Goal: Entertainment & Leisure: Consume media (video, audio)

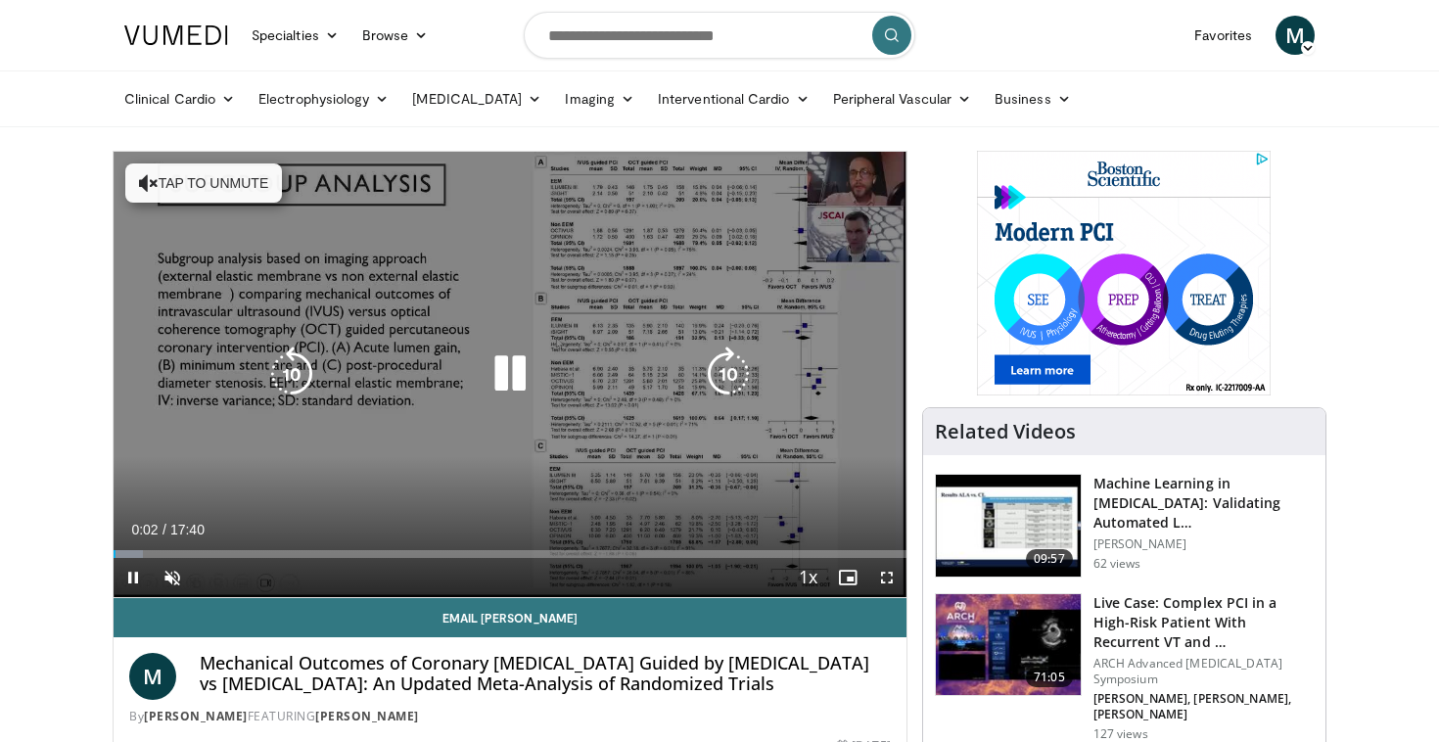
click at [235, 181] on button "Tap to unmute" at bounding box center [203, 182] width 157 height 39
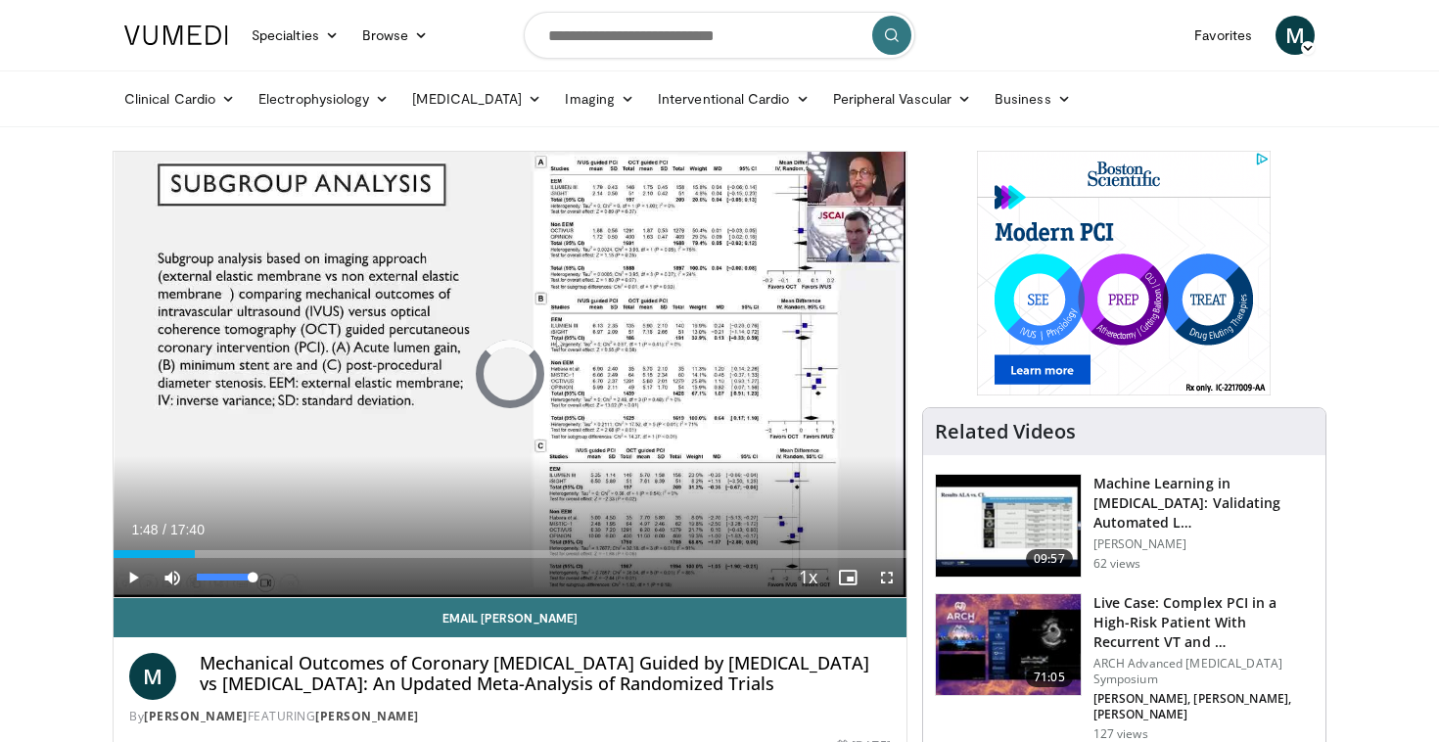
drag, startPoint x: 137, startPoint y: 556, endPoint x: 278, endPoint y: 570, distance: 141.6
click at [278, 570] on div "Current Time 1:48 / Duration 17:40 Play Skip Backward Skip Forward Mute 100% Lo…" at bounding box center [510, 577] width 793 height 39
drag, startPoint x: 268, startPoint y: 556, endPoint x: 322, endPoint y: 561, distance: 54.1
click at [322, 561] on div "Current Time 4:37 / Duration 17:40 Play Skip Backward Skip Forward Mute 100% Lo…" at bounding box center [510, 577] width 793 height 39
drag, startPoint x: 325, startPoint y: 556, endPoint x: 384, endPoint y: 559, distance: 58.8
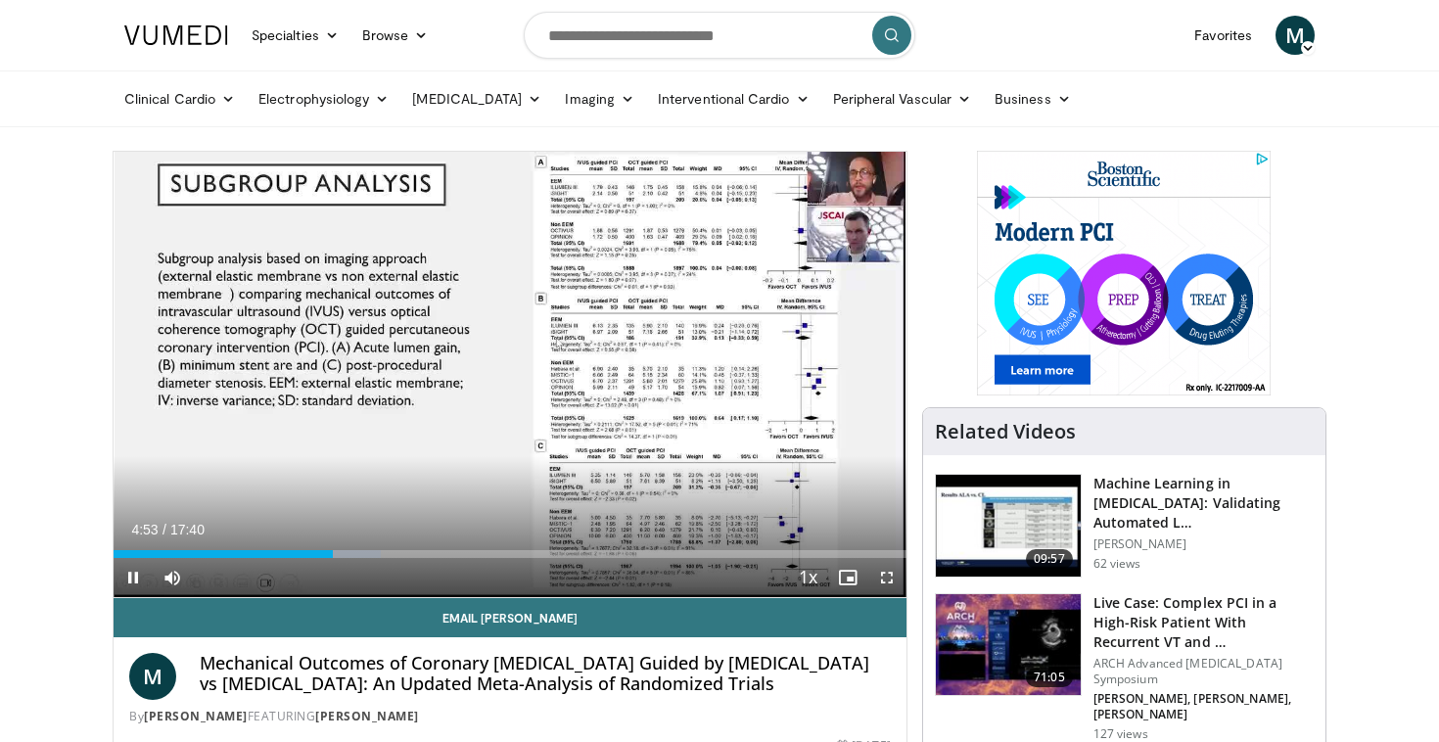
click at [384, 559] on video-js "**********" at bounding box center [510, 375] width 793 height 446
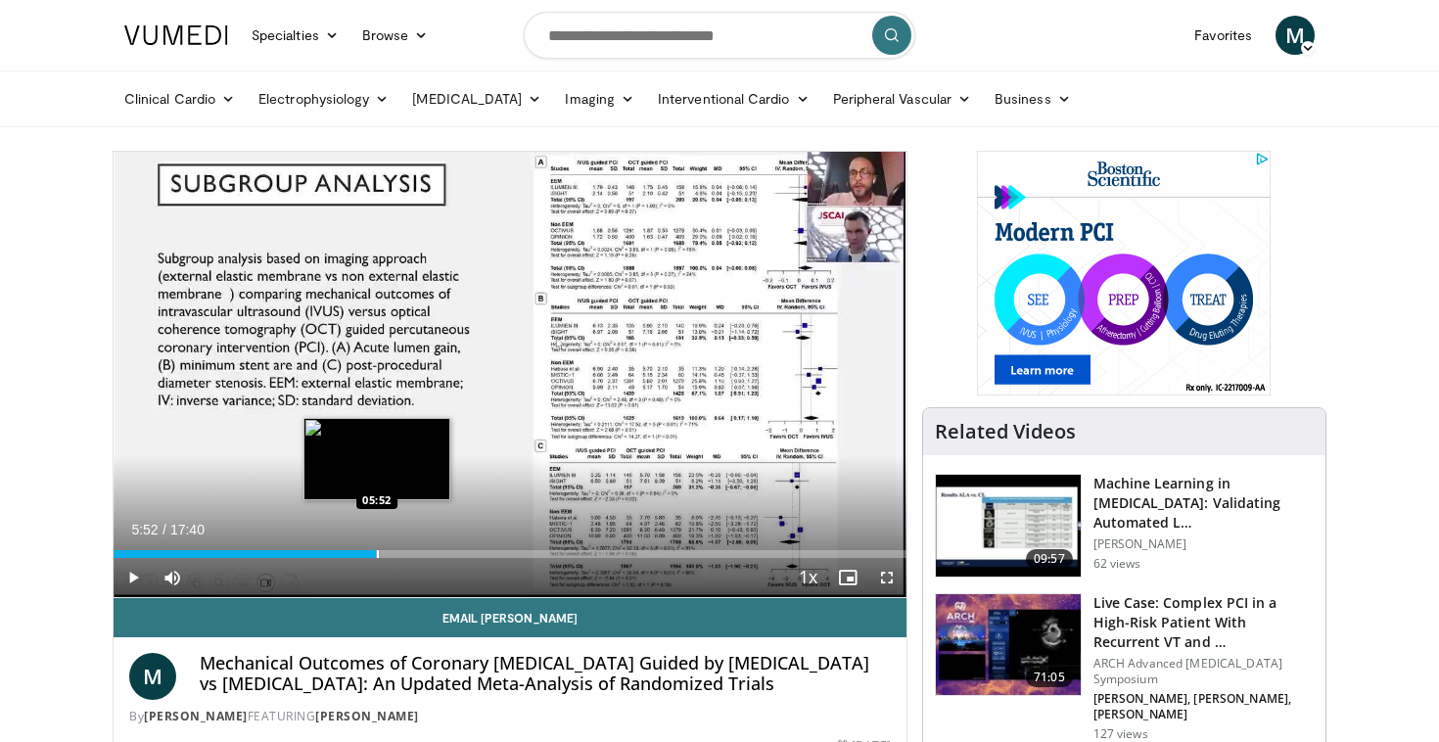
drag, startPoint x: 332, startPoint y: 557, endPoint x: 377, endPoint y: 554, distance: 45.1
click at [377, 554] on div "Progress Bar" at bounding box center [378, 554] width 2 height 8
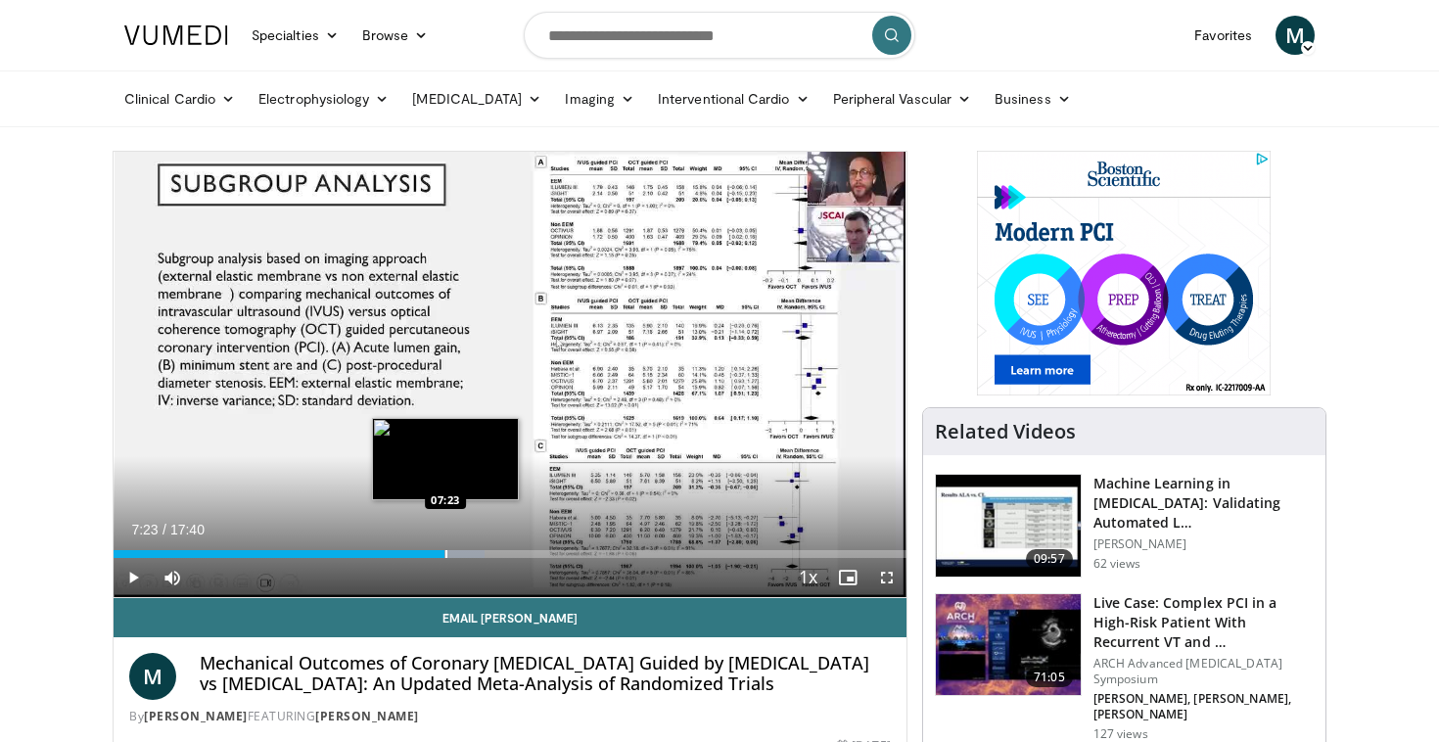
drag, startPoint x: 417, startPoint y: 555, endPoint x: 449, endPoint y: 551, distance: 32.5
click at [447, 551] on div "Progress Bar" at bounding box center [446, 554] width 2 height 8
drag, startPoint x: 449, startPoint y: 552, endPoint x: 479, endPoint y: 554, distance: 29.4
click at [479, 554] on div "Progress Bar" at bounding box center [480, 554] width 2 height 8
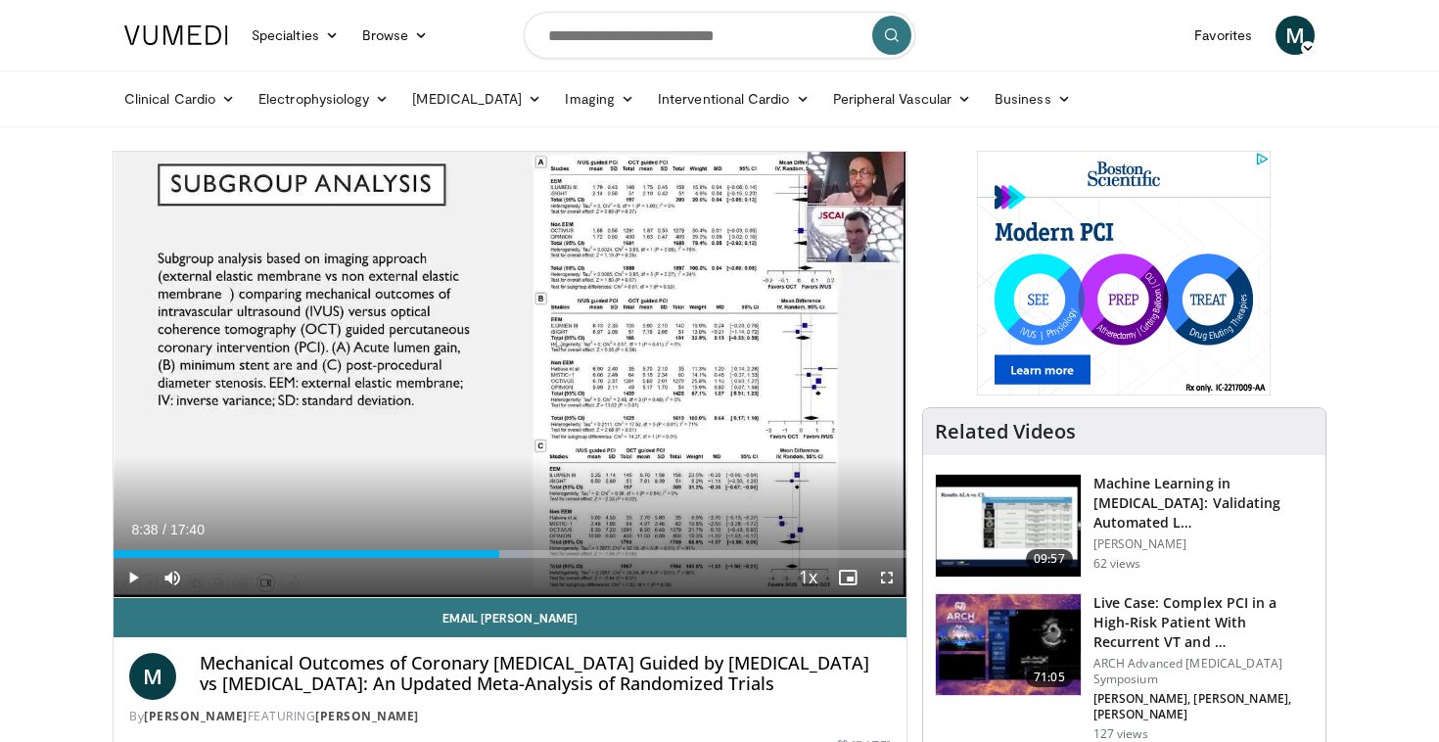
drag, startPoint x: 479, startPoint y: 554, endPoint x: 501, endPoint y: 560, distance: 23.3
click at [501, 560] on div "Current Time 8:38 / Duration 17:40 Play Skip Backward Skip Forward Mute 100% Lo…" at bounding box center [510, 577] width 793 height 39
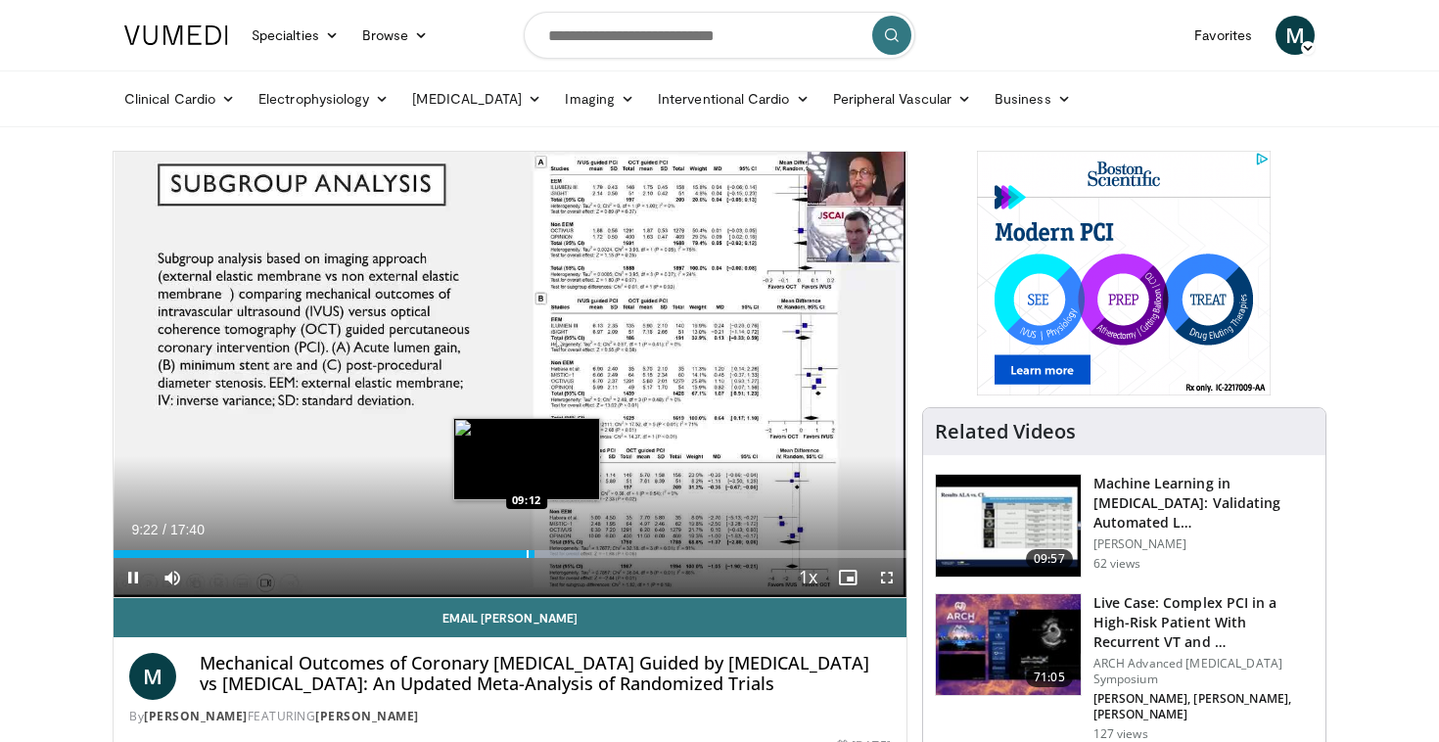
click at [527, 553] on video-js "**********" at bounding box center [510, 375] width 793 height 446
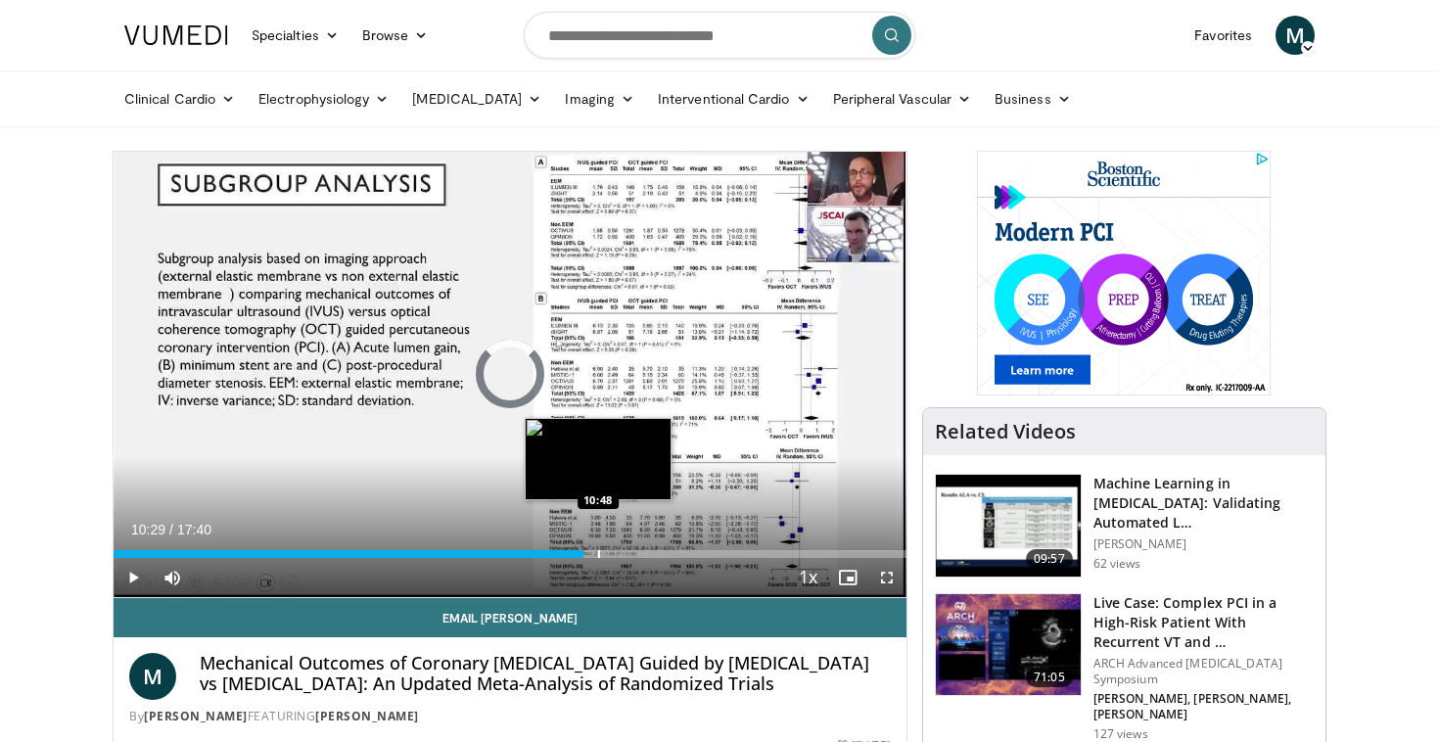
drag, startPoint x: 529, startPoint y: 549, endPoint x: 597, endPoint y: 546, distance: 67.6
click at [597, 546] on div "Loaded : 0.00% 10:48 10:48" at bounding box center [510, 548] width 793 height 19
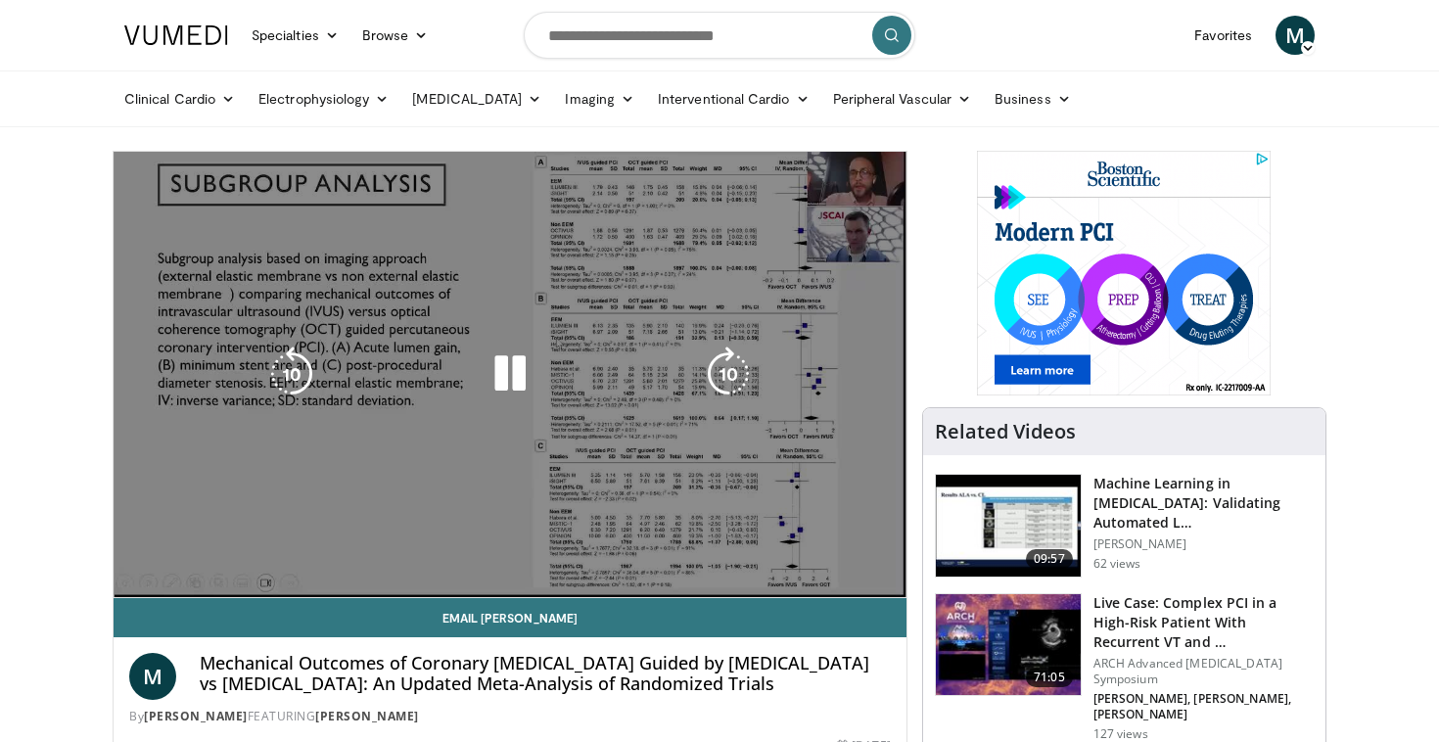
drag, startPoint x: 590, startPoint y: 558, endPoint x: 669, endPoint y: 548, distance: 79.9
click at [669, 597] on div "Current Time 10:58 / Duration 17:40 Pause Skip Backward Skip Forward Mute 100% …" at bounding box center [510, 616] width 793 height 39
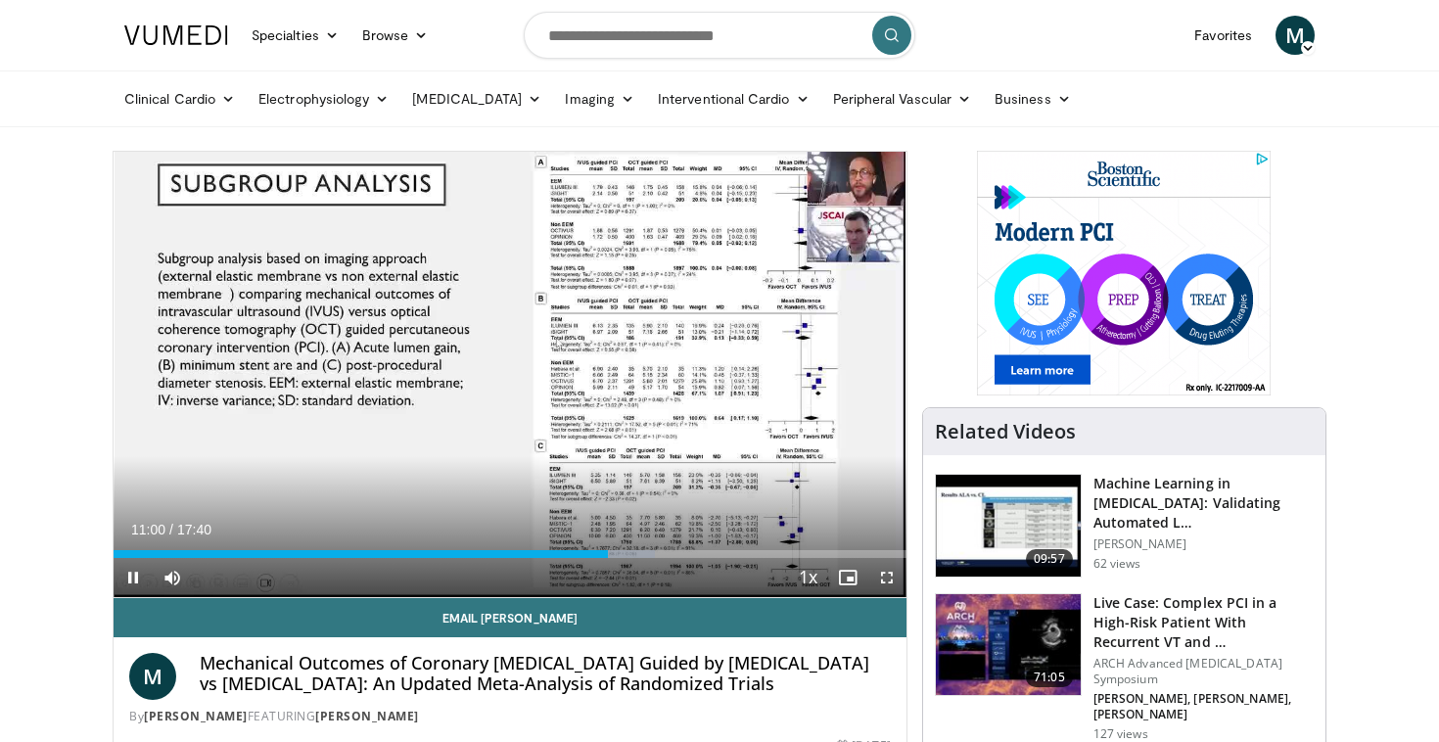
drag, startPoint x: 604, startPoint y: 558, endPoint x: 664, endPoint y: 561, distance: 59.8
click at [664, 561] on div "Current Time 11:00 / Duration 17:40 Pause Skip Backward Skip Forward Mute 100% …" at bounding box center [510, 577] width 793 height 39
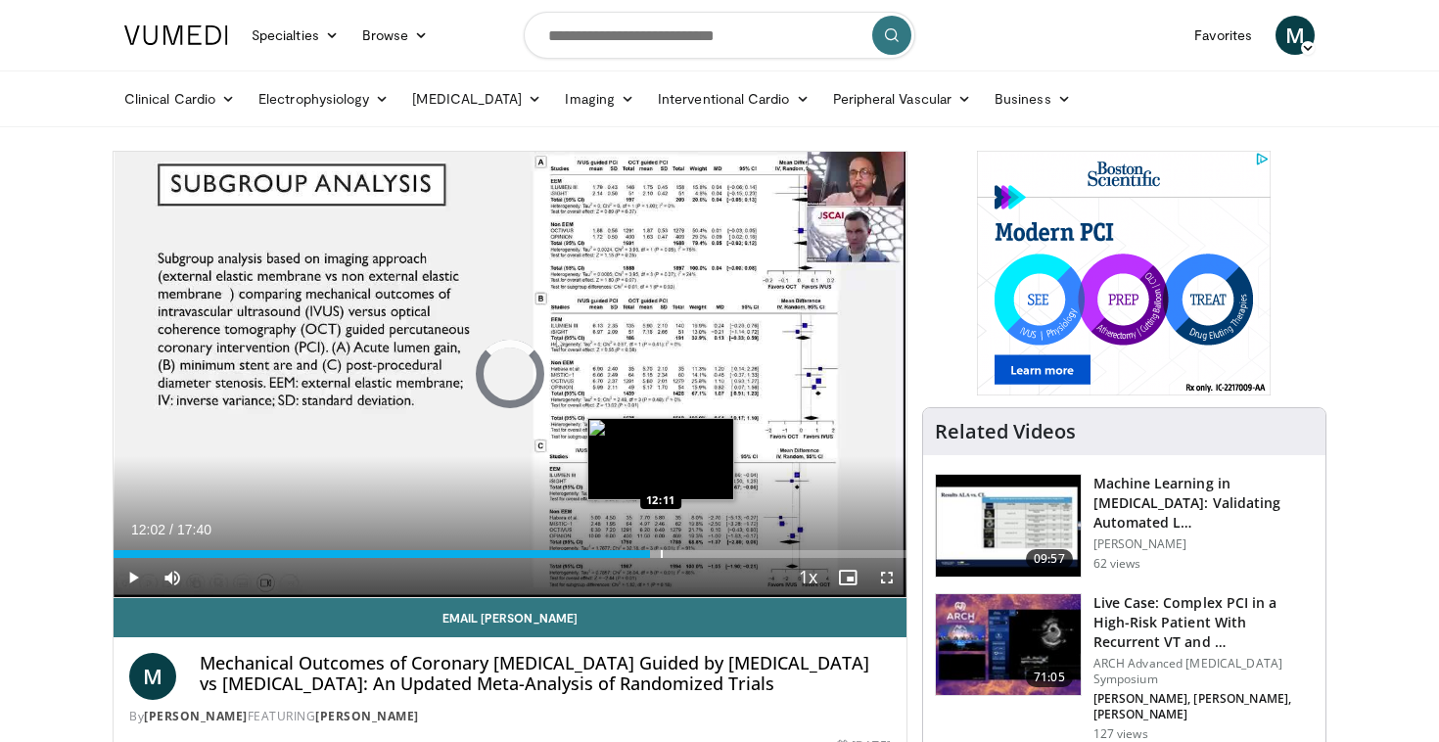
drag, startPoint x: 585, startPoint y: 556, endPoint x: 661, endPoint y: 546, distance: 76.0
click at [661, 546] on div "Loaded : 0.00% 12:11 12:11" at bounding box center [510, 548] width 793 height 19
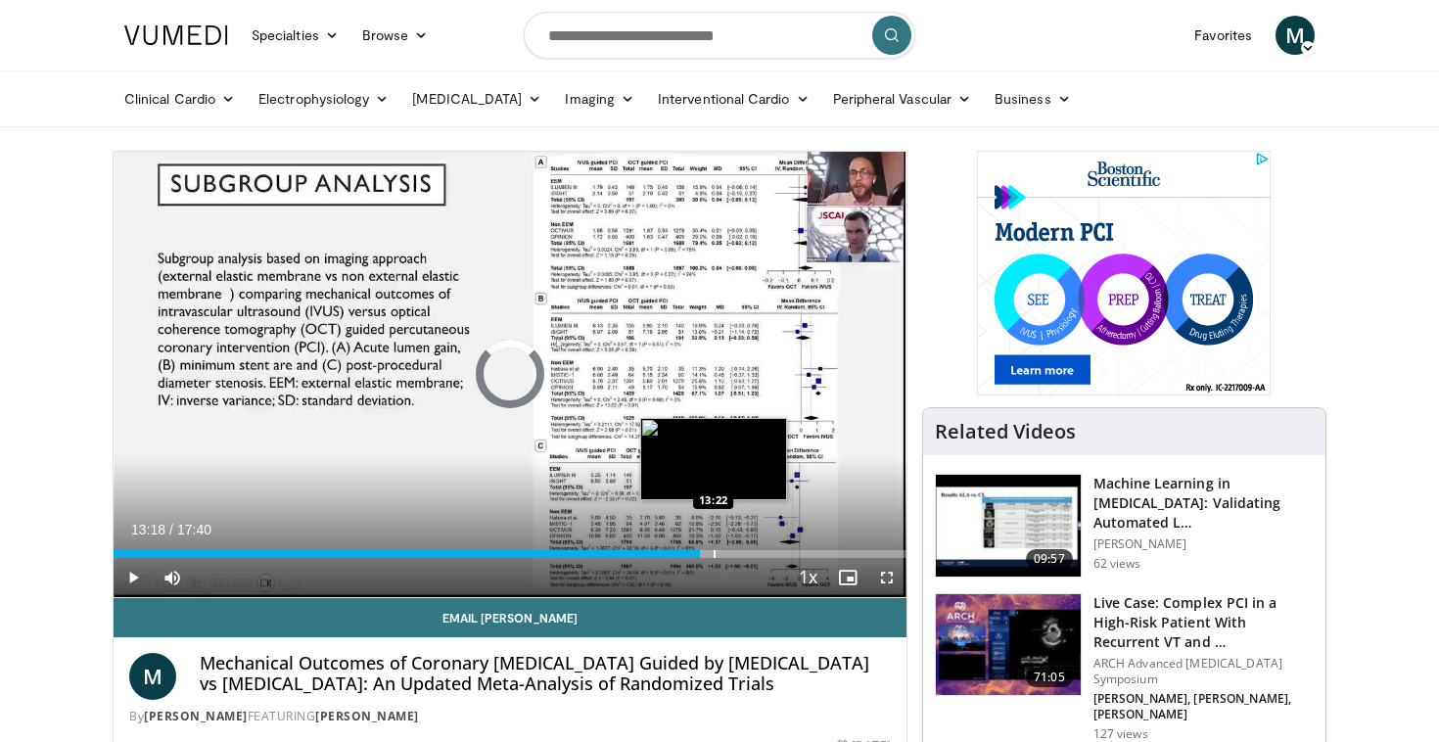
drag, startPoint x: 653, startPoint y: 552, endPoint x: 714, endPoint y: 554, distance: 61.7
click at [714, 554] on div "Progress Bar" at bounding box center [714, 554] width 2 height 8
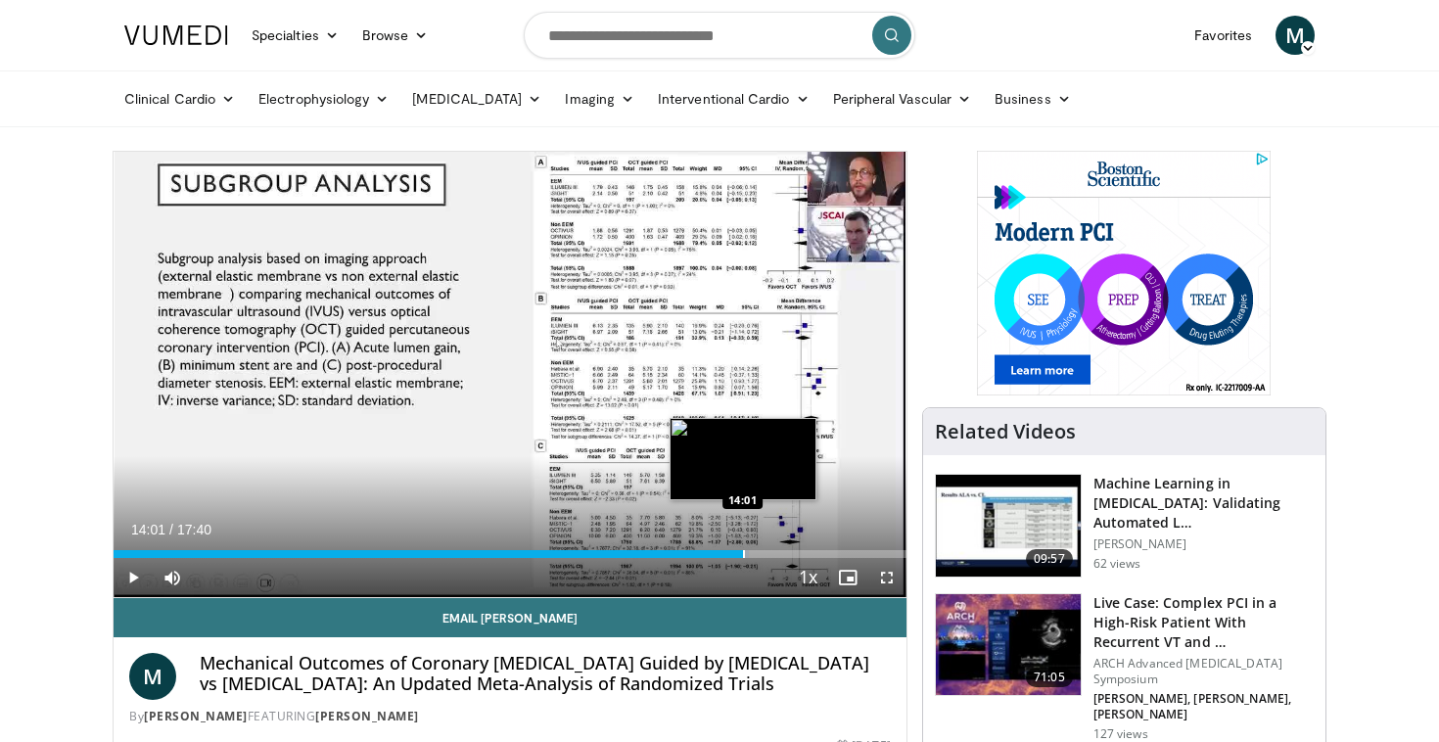
drag, startPoint x: 709, startPoint y: 552, endPoint x: 743, endPoint y: 552, distance: 34.3
click at [743, 552] on div "Progress Bar" at bounding box center [744, 554] width 2 height 8
drag, startPoint x: 740, startPoint y: 553, endPoint x: 779, endPoint y: 554, distance: 39.2
click at [779, 554] on div "Progress Bar" at bounding box center [780, 554] width 2 height 8
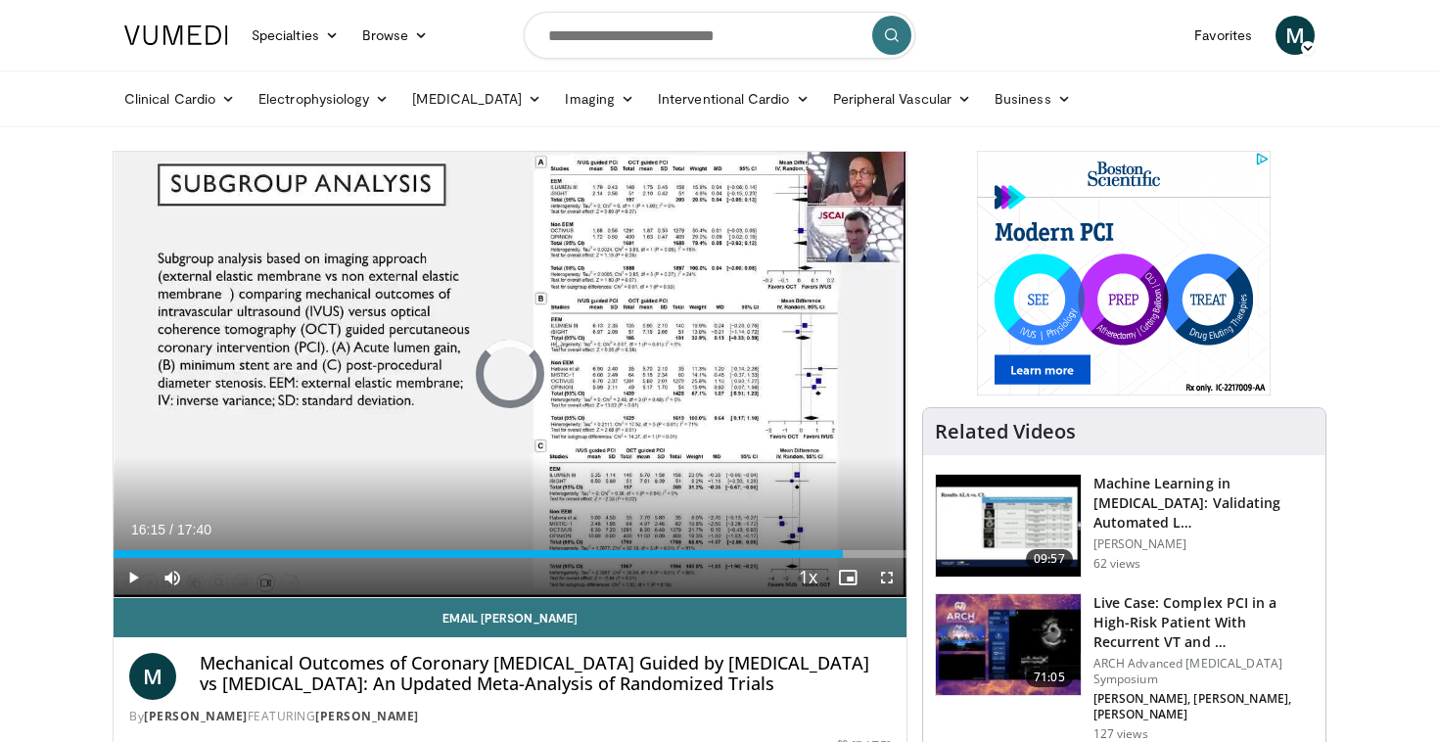
drag, startPoint x: 779, startPoint y: 554, endPoint x: 868, endPoint y: 565, distance: 89.7
click at [868, 565] on div "Current Time 16:15 / Duration 17:40 Play Skip Backward Skip Forward Mute 100% L…" at bounding box center [510, 577] width 793 height 39
